Goal: Find contact information: Find contact information

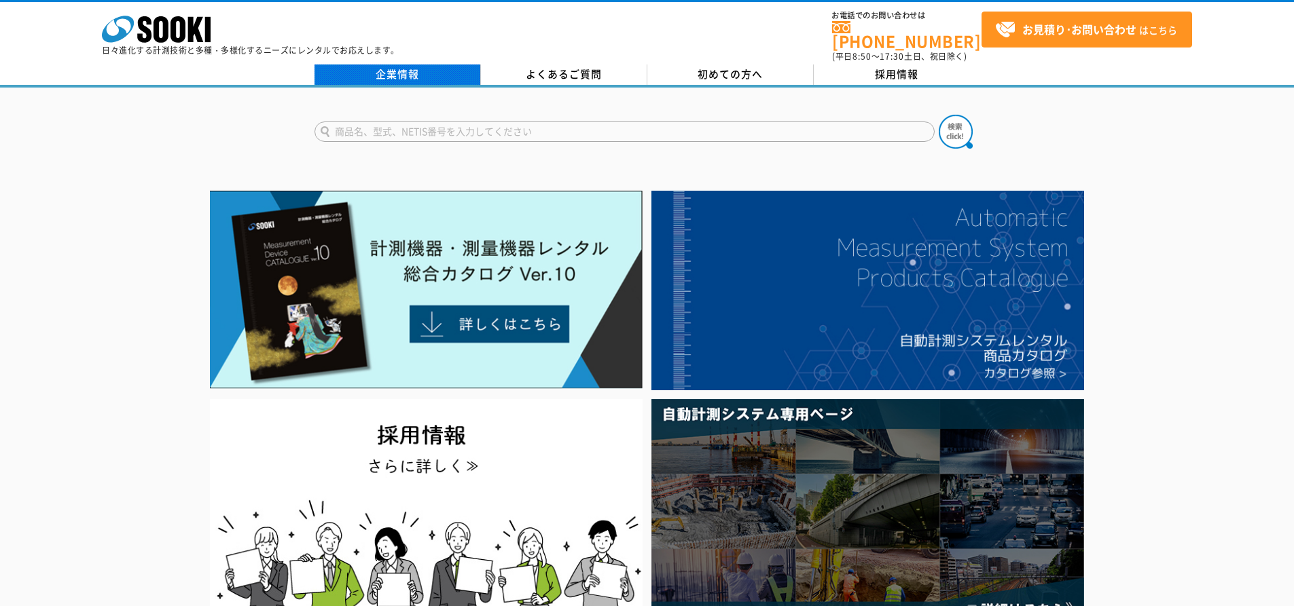
click at [416, 65] on link "企業情報" at bounding box center [397, 75] width 166 height 20
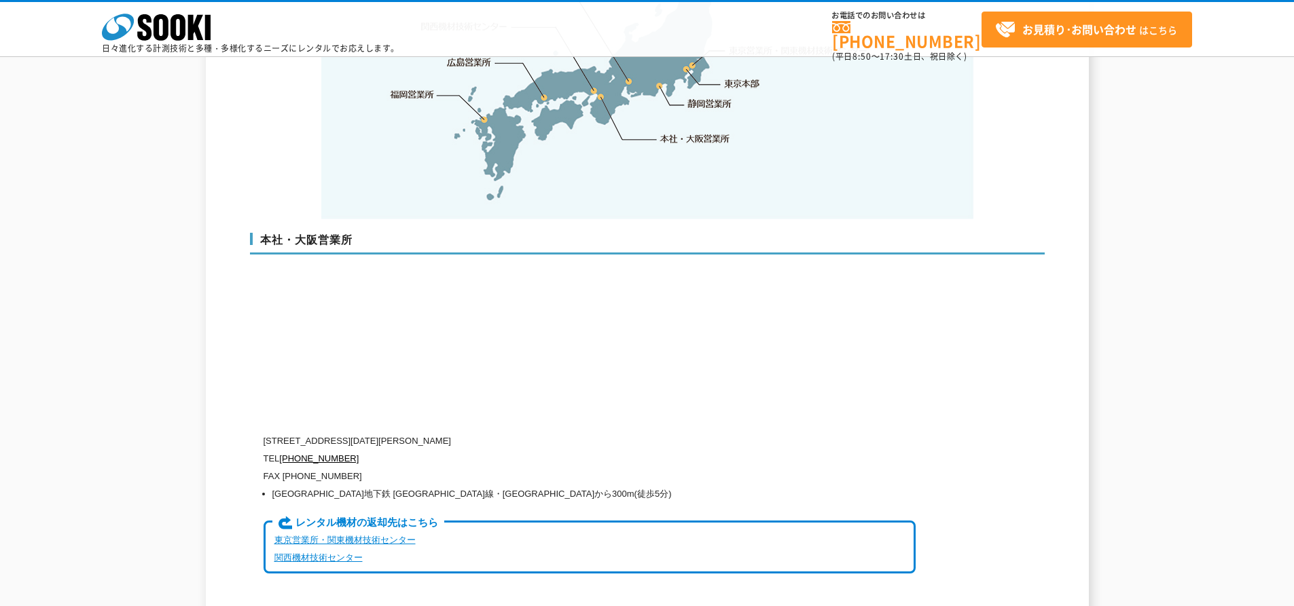
scroll to position [3090, 0]
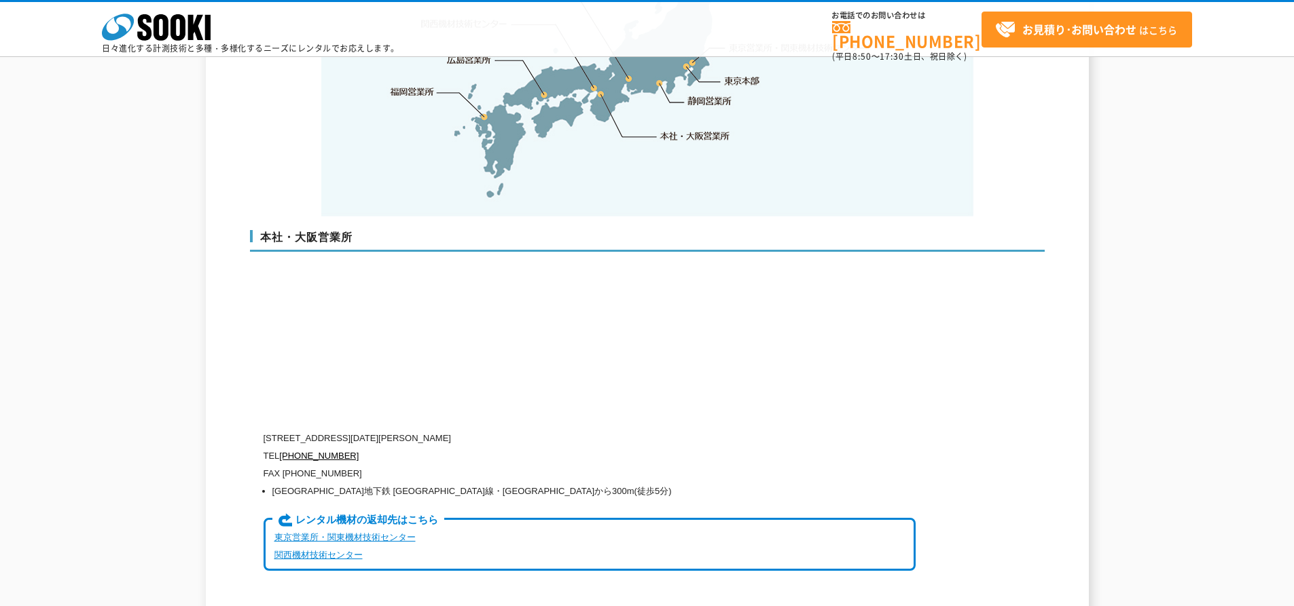
drag, startPoint x: 322, startPoint y: 412, endPoint x: 539, endPoint y: 416, distance: 217.4
click at [539, 430] on p "〒550-0005 大阪府大阪市西区西本町1-15-10 辰野西本町ビル13階" at bounding box center [589, 439] width 652 height 18
copy p "大阪府大阪市西区西本町1-15-10 辰野西本町ビル13階"
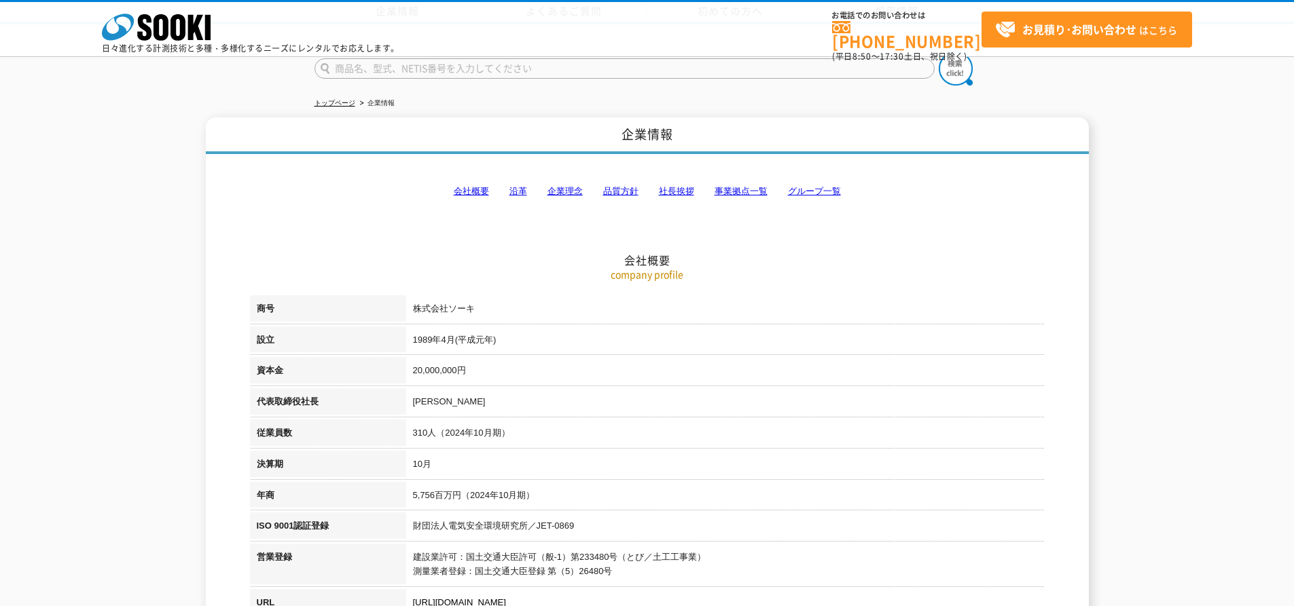
scroll to position [177, 0]
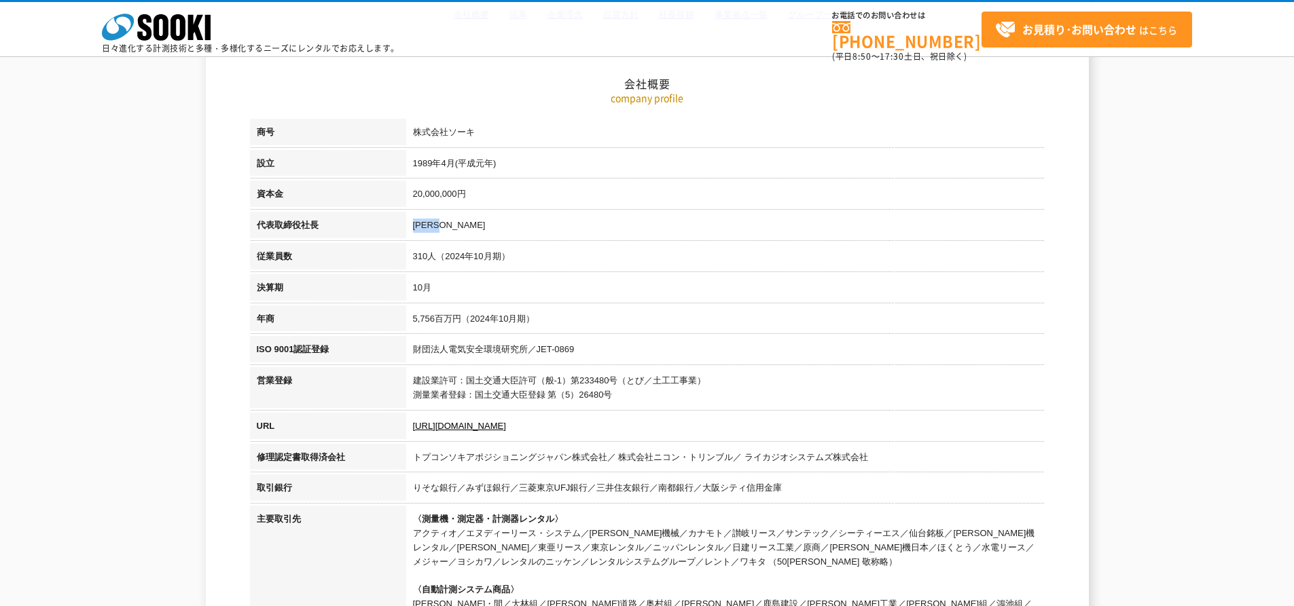
drag, startPoint x: 413, startPoint y: 226, endPoint x: 451, endPoint y: 225, distance: 38.0
click at [451, 225] on td "梶原 英登" at bounding box center [725, 227] width 638 height 31
copy td "梶原 英登"
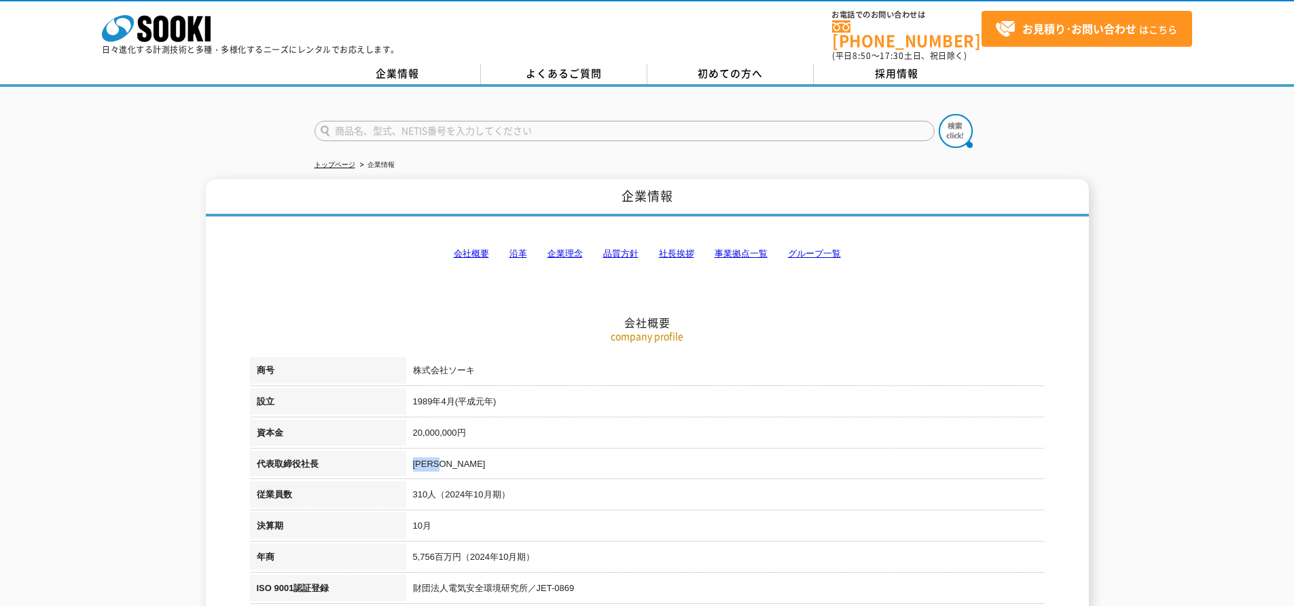
scroll to position [0, 0]
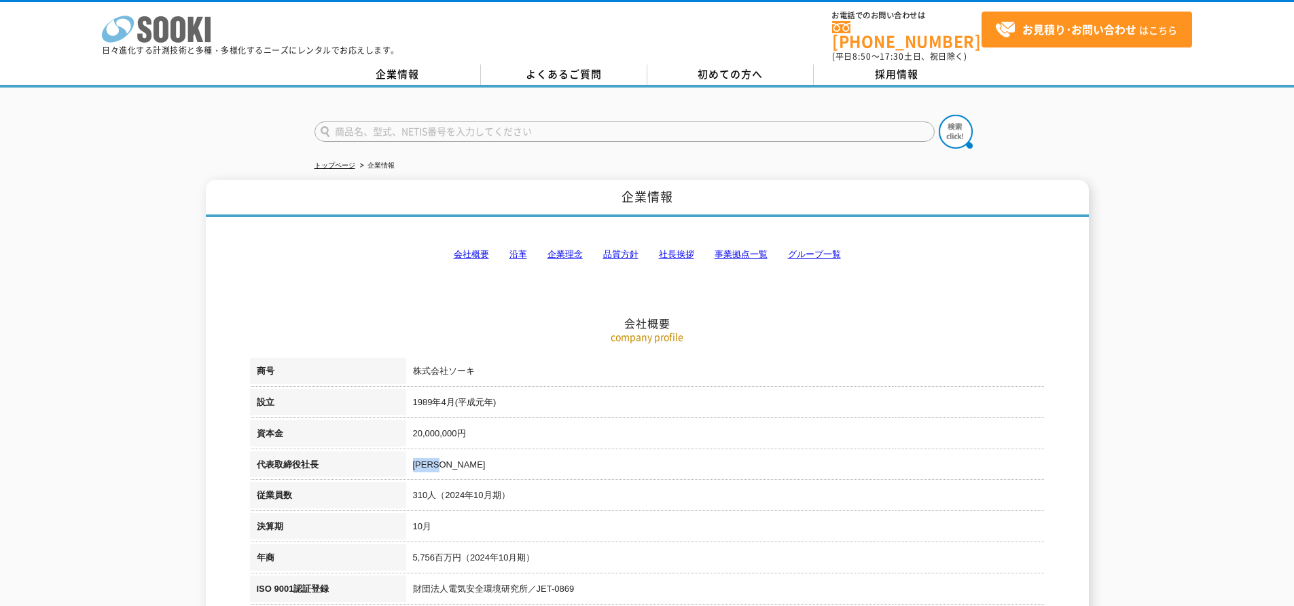
click at [161, 30] on icon "株式会社 ソーキ" at bounding box center [156, 29] width 109 height 27
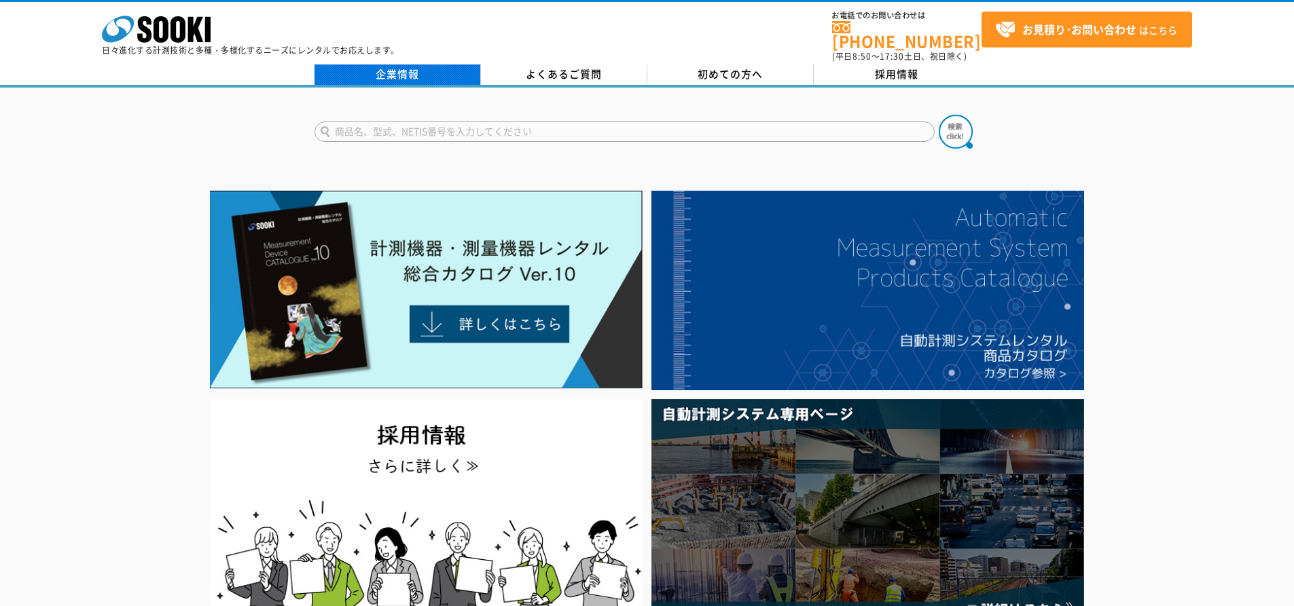
click at [416, 69] on link "企業情報" at bounding box center [397, 75] width 166 height 20
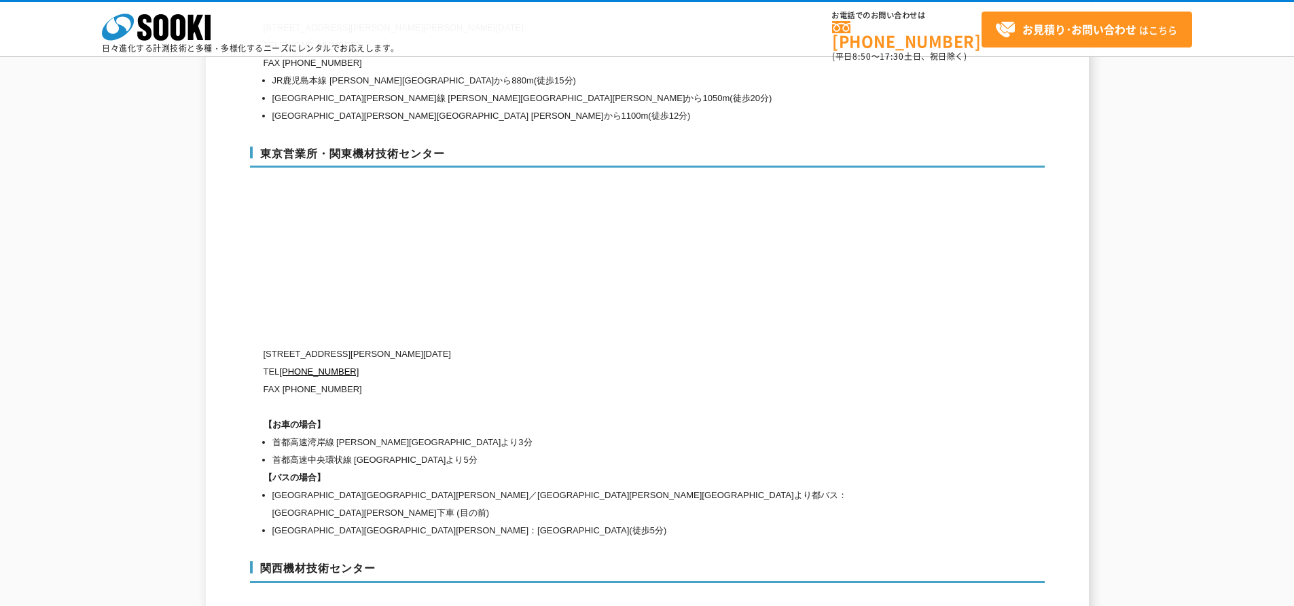
scroll to position [5632, 0]
